Goal: Register for event/course: Register for event/course

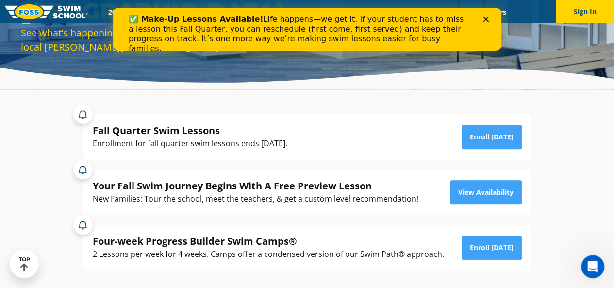
scroll to position [97, 0]
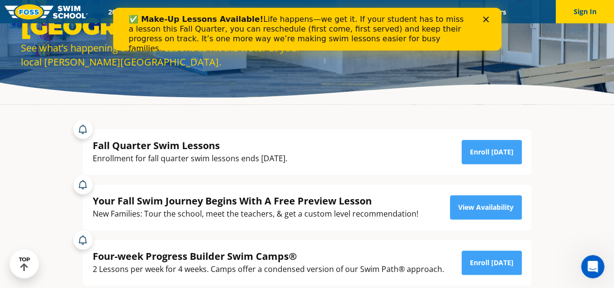
click at [488, 18] on div "Close" at bounding box center [487, 19] width 10 height 6
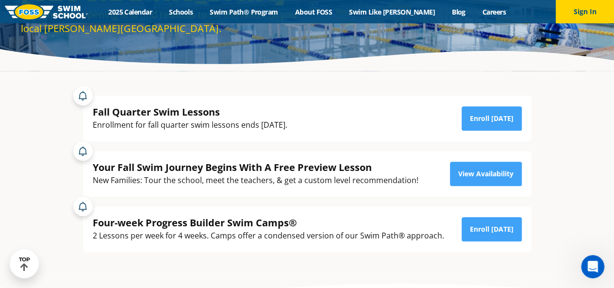
scroll to position [145, 0]
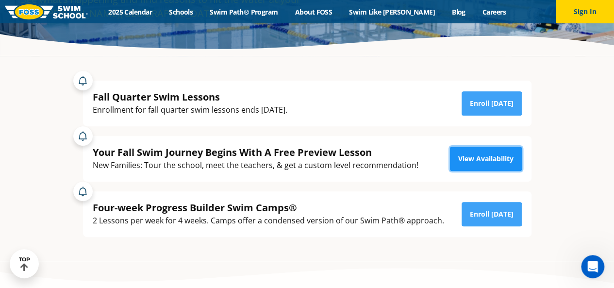
click at [459, 158] on link "View Availability" at bounding box center [486, 158] width 72 height 24
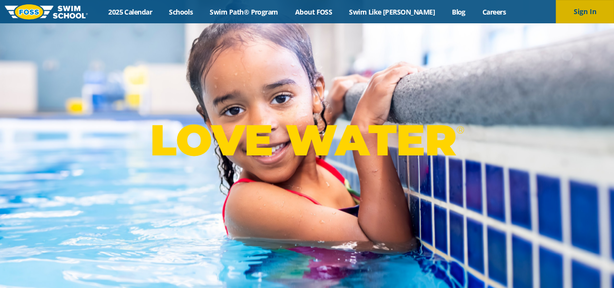
click at [583, 12] on button "Sign In" at bounding box center [584, 11] width 58 height 23
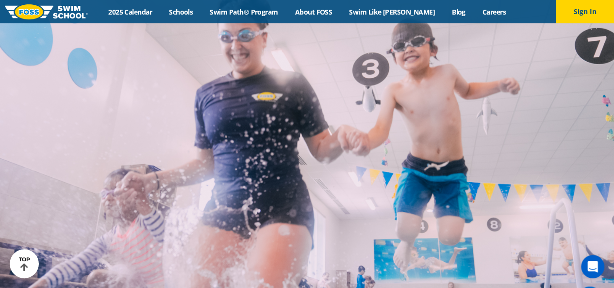
scroll to position [1988, 0]
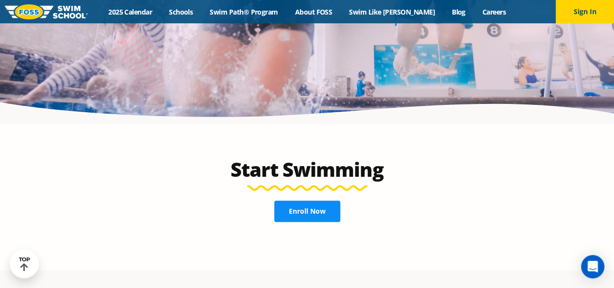
click at [319, 208] on span "Enroll Now" at bounding box center [307, 211] width 37 height 7
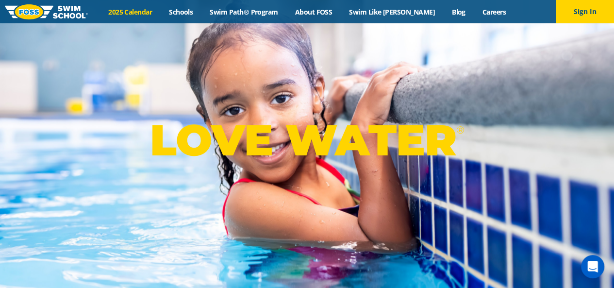
click at [154, 16] on link "2025 Calendar" at bounding box center [130, 11] width 61 height 9
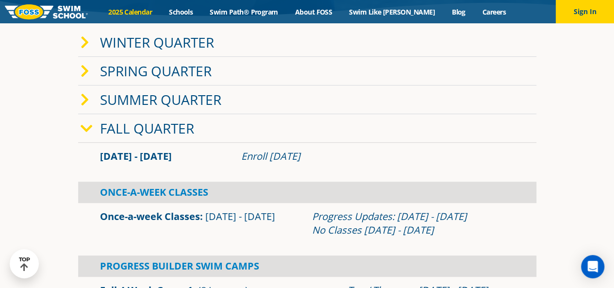
scroll to position [194, 0]
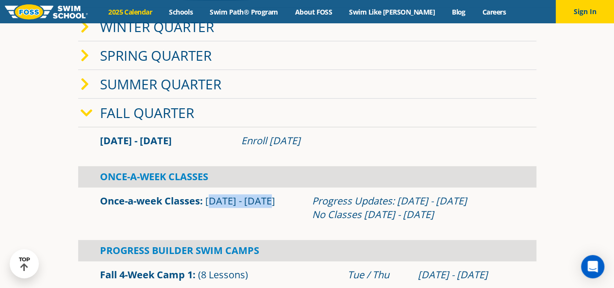
drag, startPoint x: 210, startPoint y: 199, endPoint x: 283, endPoint y: 202, distance: 72.8
click at [283, 202] on div "Once-a-week Classes Sep 2 - Dec 22" at bounding box center [201, 207] width 212 height 27
click at [340, 206] on div "Progress Updates: Nov 4 - Nov 10 No Classes Nov 26 - Nov 30" at bounding box center [413, 207] width 202 height 27
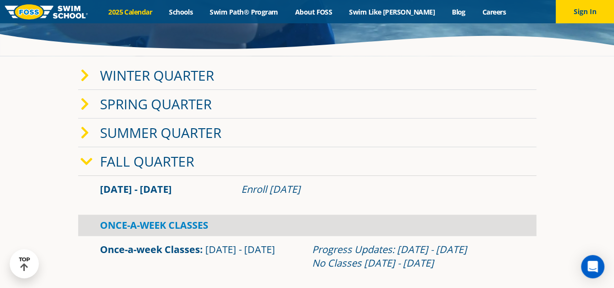
click at [83, 73] on icon at bounding box center [85, 76] width 9 height 14
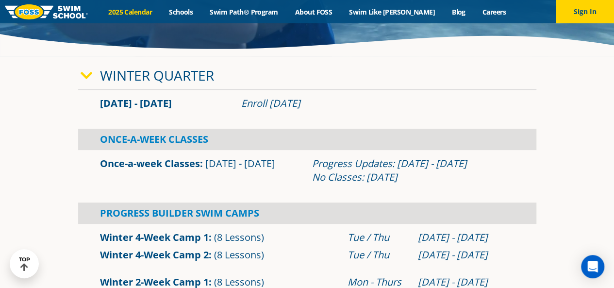
drag, startPoint x: 115, startPoint y: 105, endPoint x: 316, endPoint y: 109, distance: 200.8
click at [316, 109] on div "Jan 2 - Mar 12 Enroll Nov 11, 2025" at bounding box center [307, 104] width 424 height 14
click at [316, 110] on div "Jan 2 - Mar 12 Enroll Nov 11, 2025" at bounding box center [307, 103] width 458 height 17
click at [237, 10] on link "Swim Path® Program" at bounding box center [243, 11] width 85 height 9
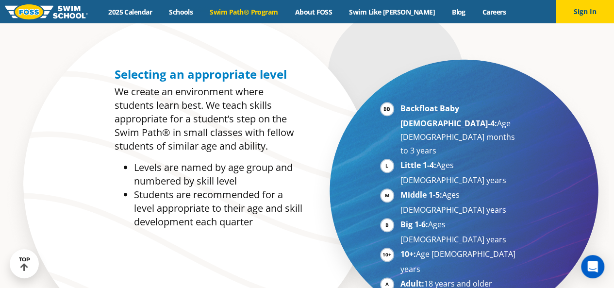
scroll to position [485, 0]
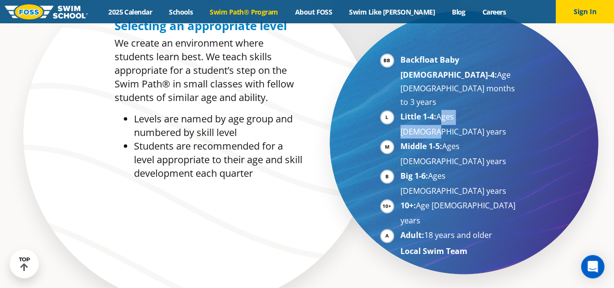
drag, startPoint x: 438, startPoint y: 94, endPoint x: 482, endPoint y: 91, distance: 44.2
click at [482, 110] on li "Little 1-4: Ages [DEMOGRAPHIC_DATA] years" at bounding box center [459, 124] width 119 height 29
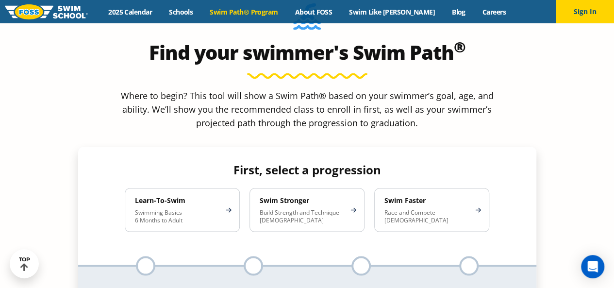
scroll to position [873, 0]
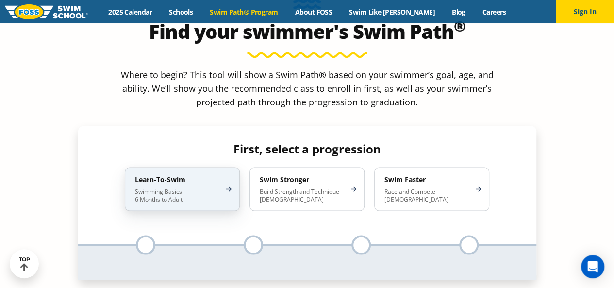
click at [218, 187] on p "Swimming Basics 6 Months to Adult" at bounding box center [177, 195] width 85 height 16
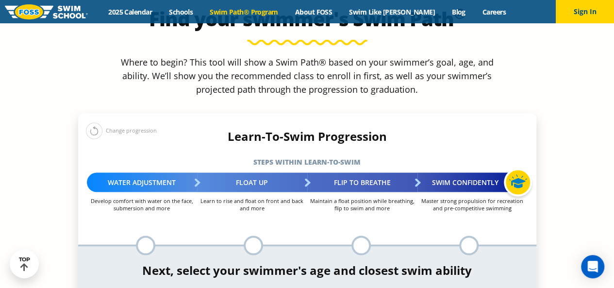
scroll to position [921, 0]
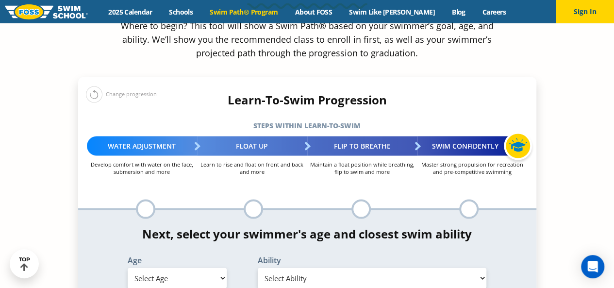
click at [197, 268] on select "Select Age [DEMOGRAPHIC_DATA] months - 1 year 1 year 2 years 3 years 4 years 5 …" at bounding box center [177, 278] width 99 height 20
select select "2-years"
click at [128, 268] on select "Select Age [DEMOGRAPHIC_DATA] months - 1 year 1 year 2 years 3 years 4 years 5 …" at bounding box center [177, 278] width 99 height 20
click at [311, 268] on select "Select Ability First in-water experience Comfortable with water poured over the…" at bounding box center [372, 278] width 229 height 20
click at [351, 268] on select "Select Ability First in-water experience Comfortable with water poured over the…" at bounding box center [372, 278] width 229 height 20
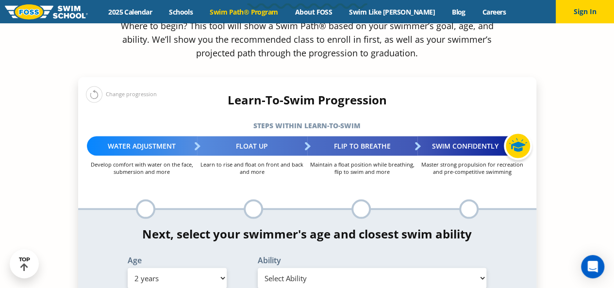
select select "2-years-comfortable-with-water-poured-over-face-eyes-and-ears-and-with-ears-in-…"
click at [258, 268] on select "Select Ability First in-water experience Comfortable with water poured over the…" at bounding box center [372, 278] width 229 height 20
click at [337, 227] on div "Next, select your swimmer's age and closest swim ability Age Select Age [DEMOGR…" at bounding box center [307, 259] width 458 height 65
click at [339, 227] on div "Next, select your swimmer's age and closest swim ability Age Select Age [DEMOGR…" at bounding box center [307, 259] width 458 height 65
click at [340, 227] on div "Next, select your swimmer's age and closest swim ability Age Select Age [DEMOGR…" at bounding box center [307, 259] width 458 height 65
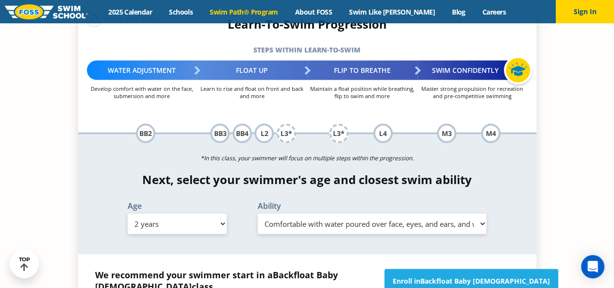
scroll to position [1018, 0]
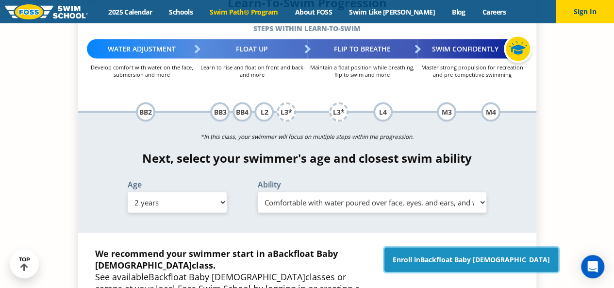
click at [435, 247] on link "Enroll in Backfloat Baby 2" at bounding box center [471, 259] width 174 height 24
